Goal: Task Accomplishment & Management: Use online tool/utility

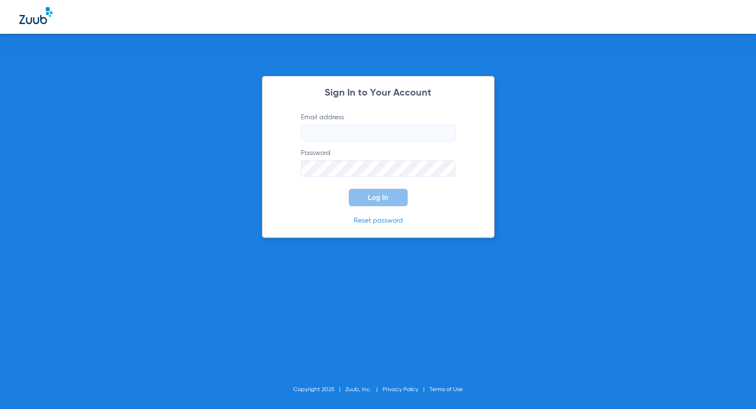
type input "[EMAIL_ADDRESS][DOMAIN_NAME]"
click at [332, 123] on label "Email address [EMAIL_ADDRESS][DOMAIN_NAME]" at bounding box center [378, 127] width 155 height 29
click at [332, 125] on input "[EMAIL_ADDRESS][DOMAIN_NAME]" at bounding box center [378, 133] width 155 height 16
click at [373, 199] on span "Log In" at bounding box center [378, 198] width 20 height 8
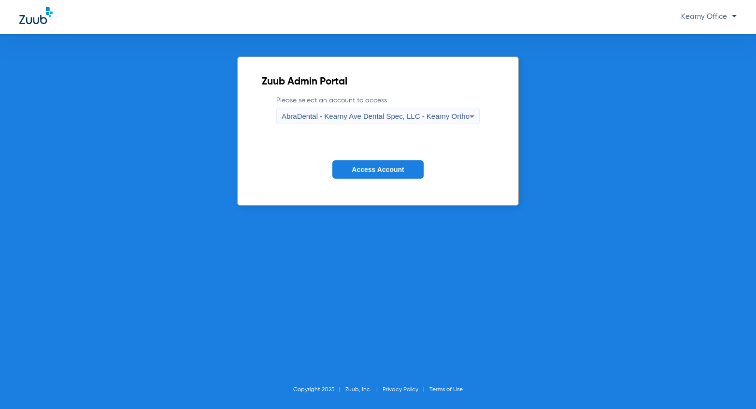
click at [381, 162] on button "Access Account" at bounding box center [377, 169] width 91 height 19
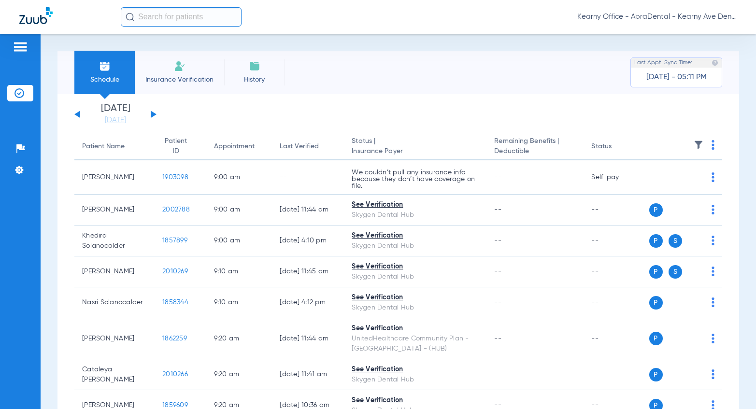
click at [191, 15] on input "text" at bounding box center [181, 16] width 121 height 19
click at [176, 77] on span "Insurance Verification" at bounding box center [179, 80] width 75 height 10
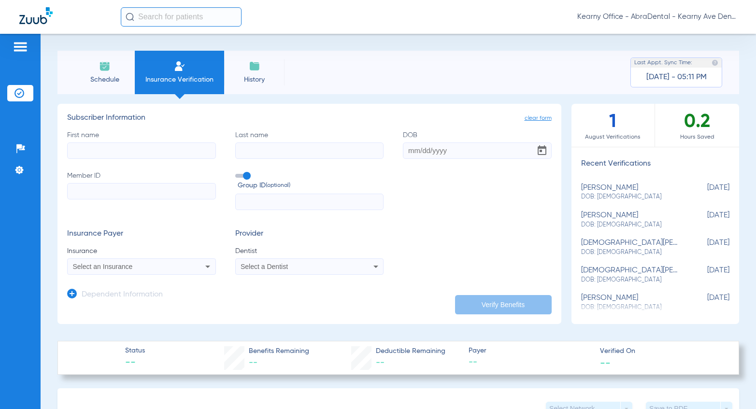
click at [315, 269] on div "Select a Dentist" at bounding box center [296, 266] width 110 height 7
type input "SABA"
